Goal: Task Accomplishment & Management: Manage account settings

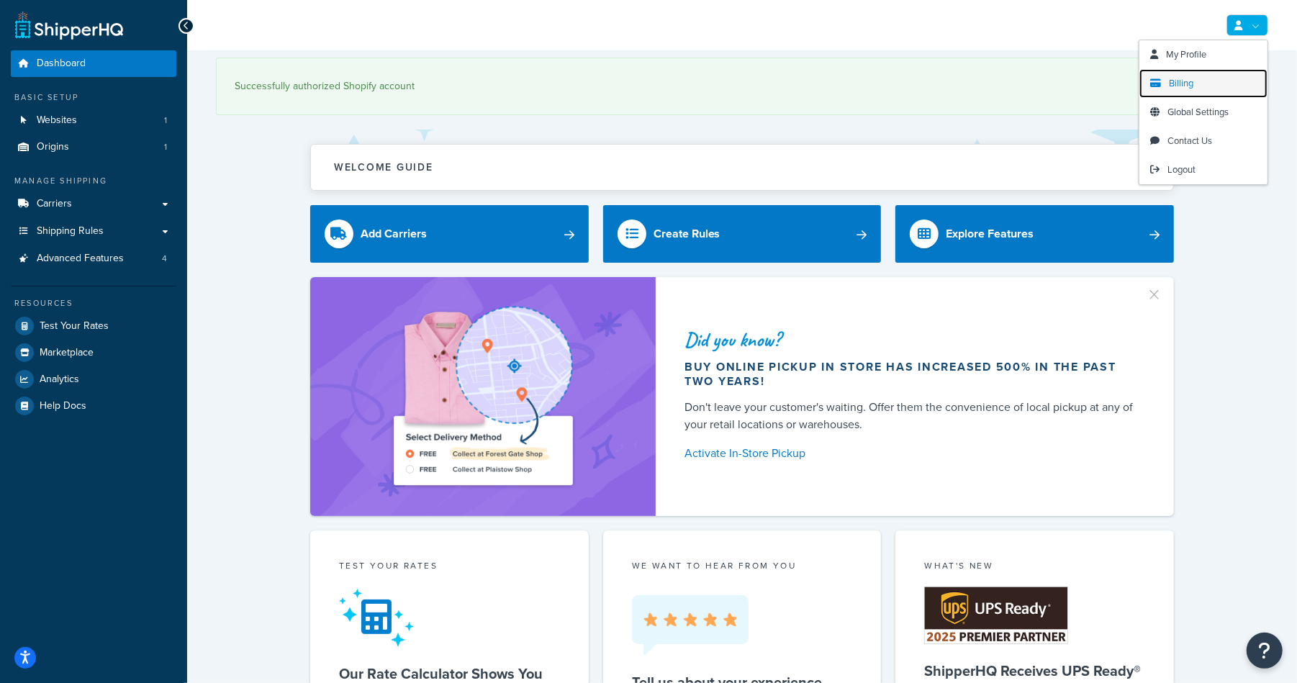
click at [1211, 81] on link "Billing" at bounding box center [1204, 83] width 128 height 29
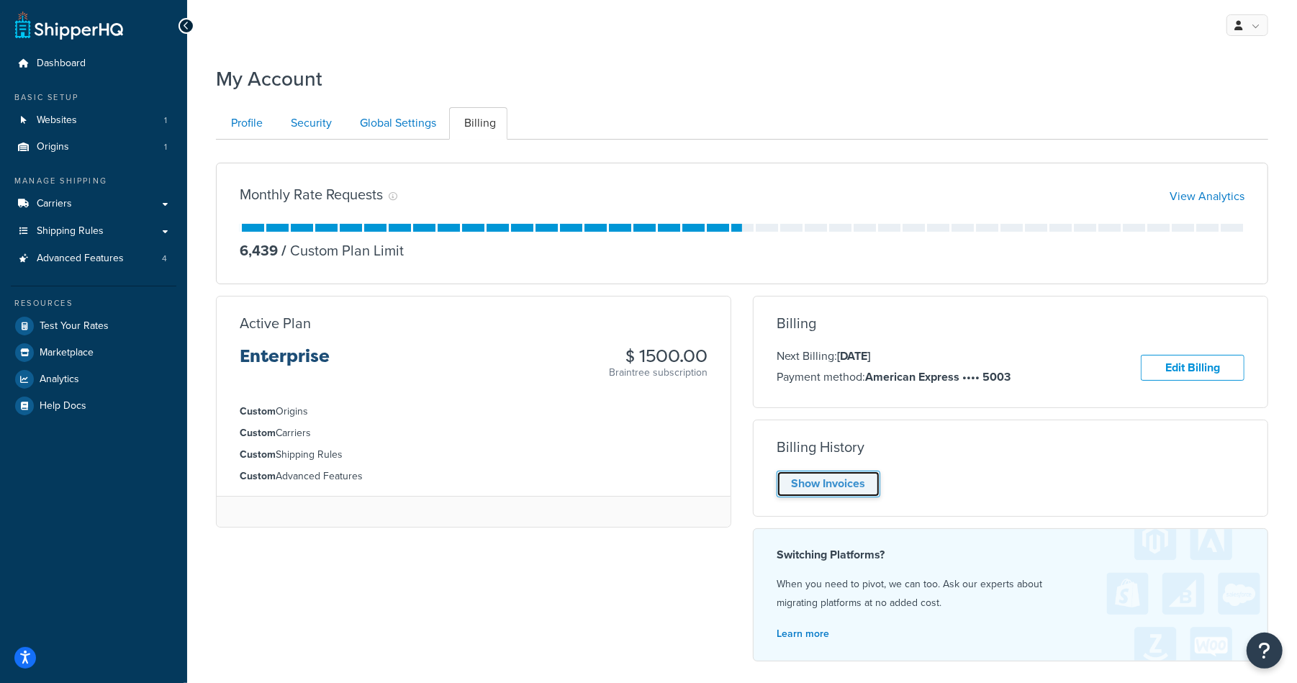
click at [845, 479] on link "Show Invoices" at bounding box center [829, 484] width 104 height 27
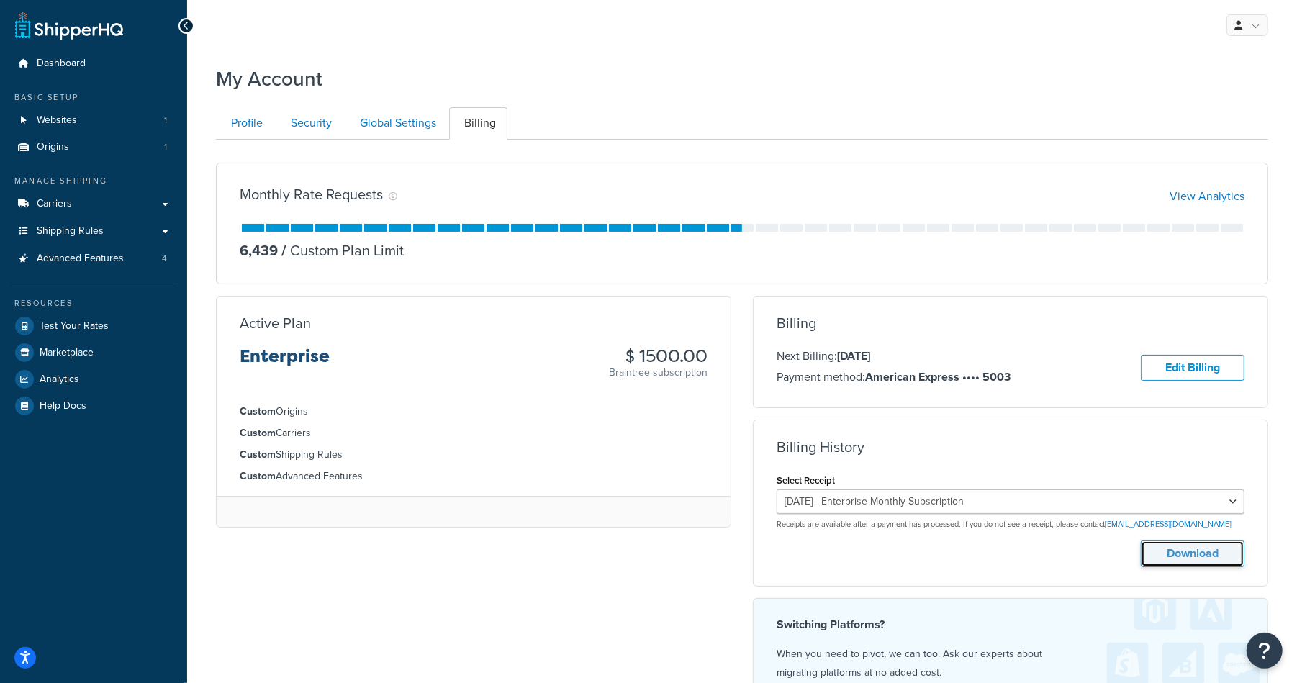
click at [1195, 551] on button "Download" at bounding box center [1193, 554] width 104 height 27
